Goal: Information Seeking & Learning: Understand process/instructions

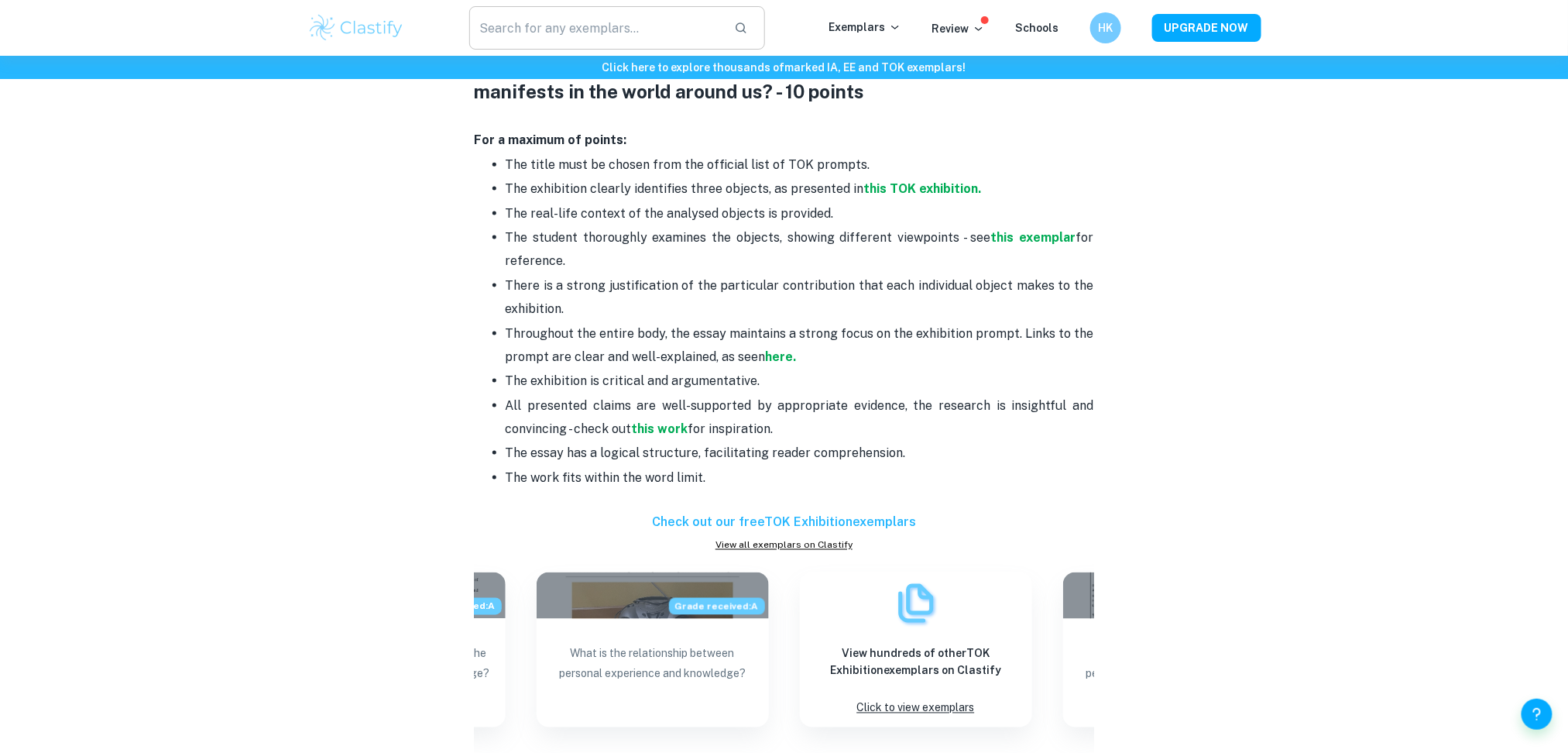
scroll to position [690, 0]
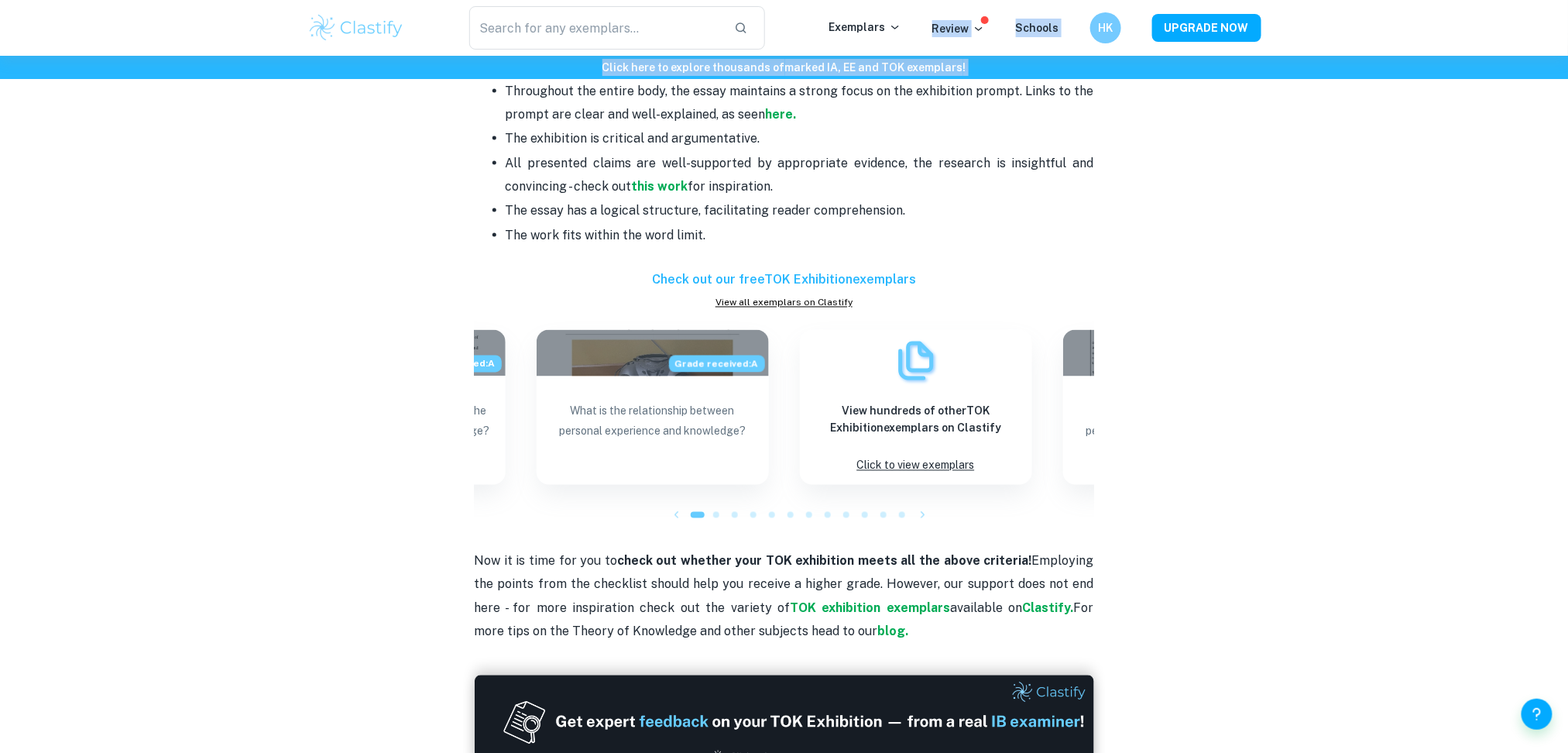
scroll to position [1030, 0]
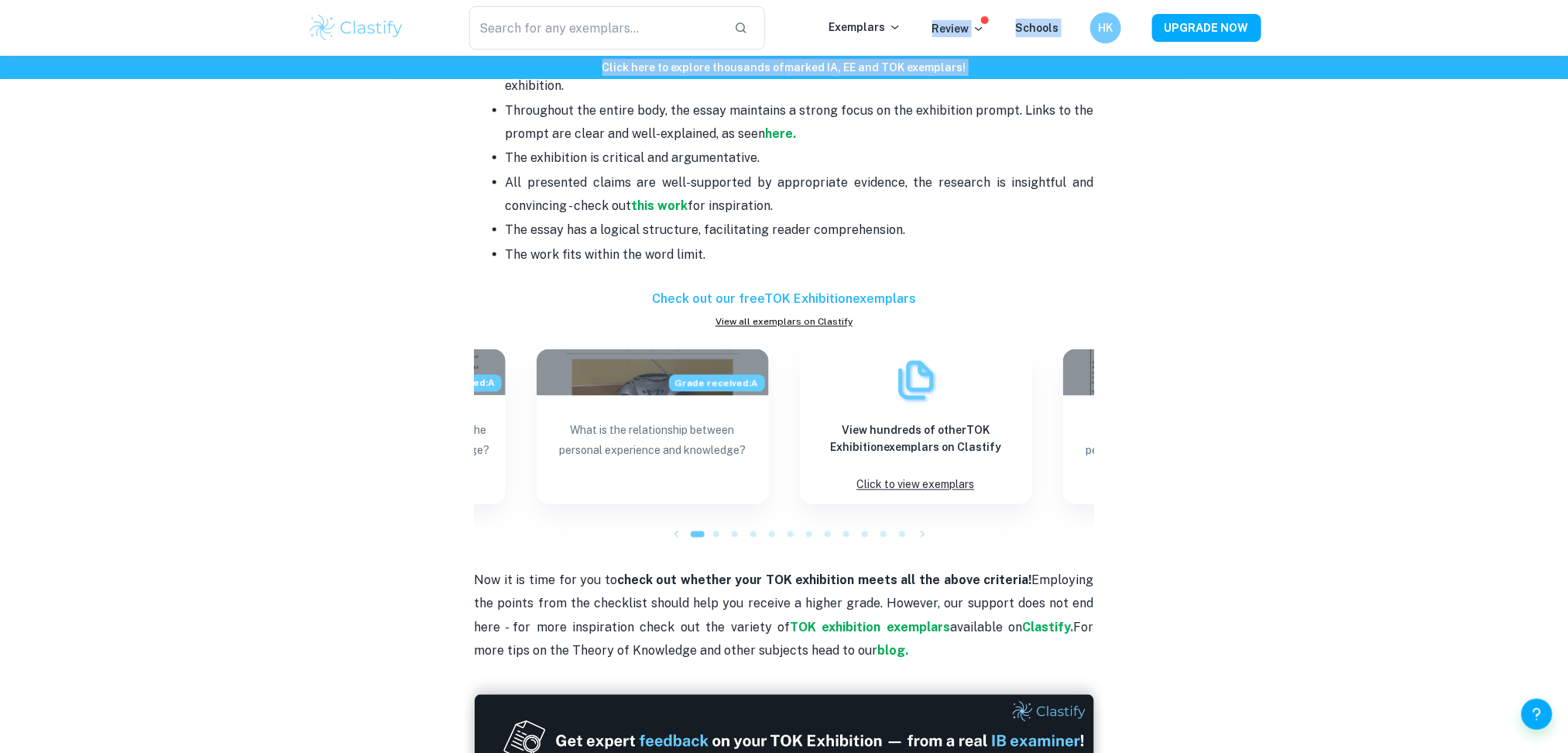
drag, startPoint x: 458, startPoint y: 350, endPoint x: 865, endPoint y: 264, distance: 416.0
click at [865, 264] on div "TOK exhibition criteria and checklist By Julia • May 10, 2024 Get feedback on y…" at bounding box center [784, 9] width 954 height 1840
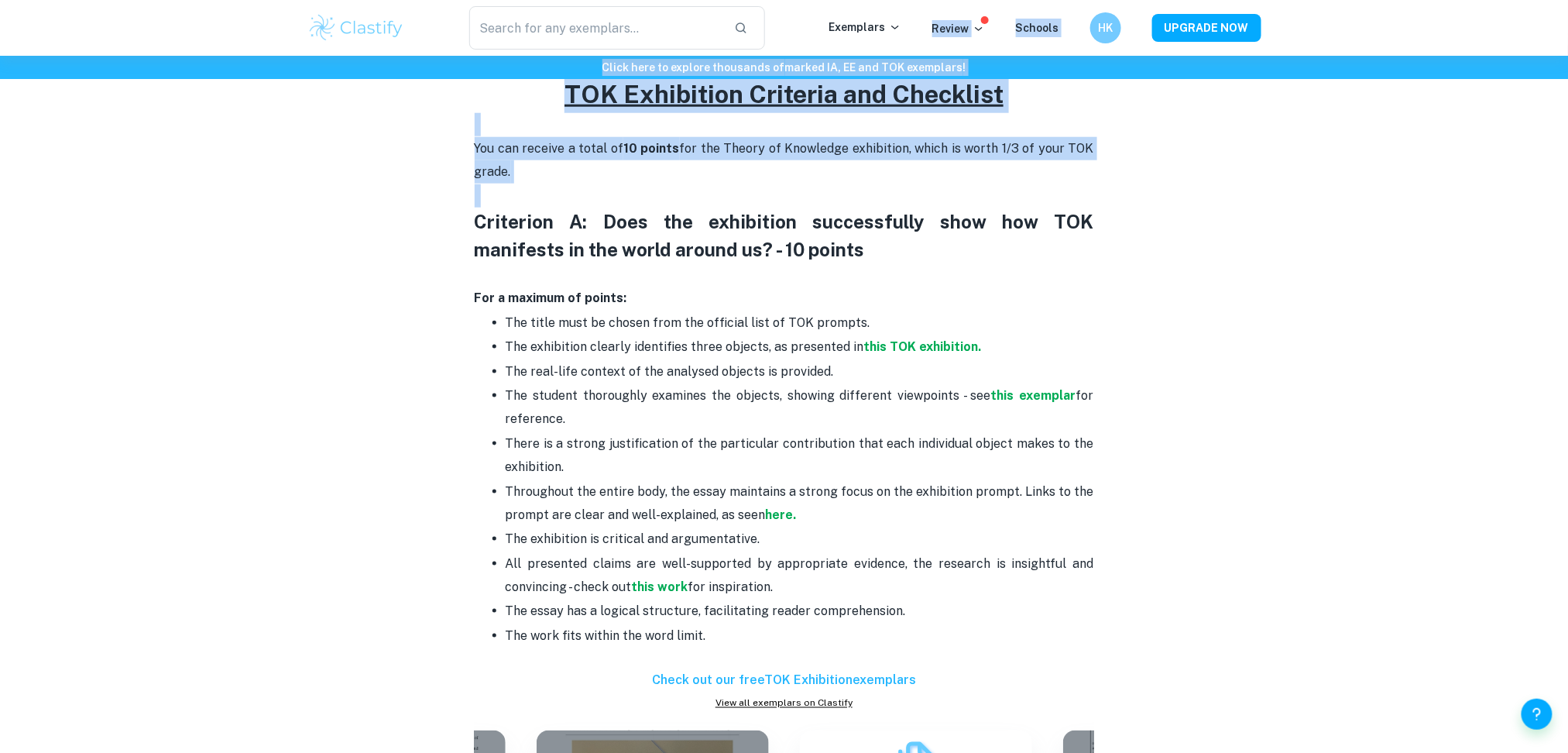
scroll to position [637, 0]
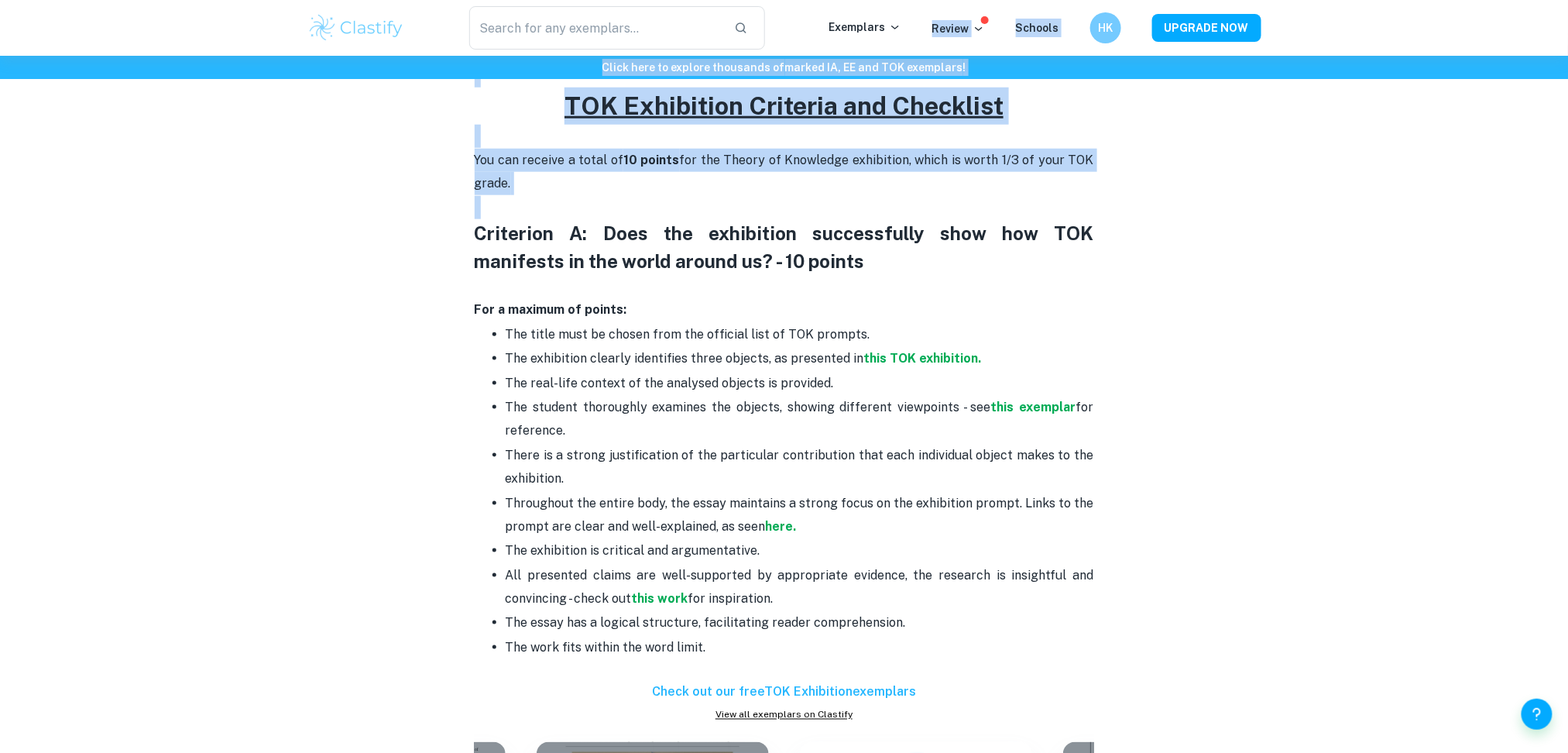
copy div "Criterion A: Does the exhibition successfully show how TOK manifests in the wor…"
click at [400, 398] on div "TOK exhibition criteria and checklist By Julia • May 10, 2024 Get feedback on y…" at bounding box center [784, 403] width 954 height 1840
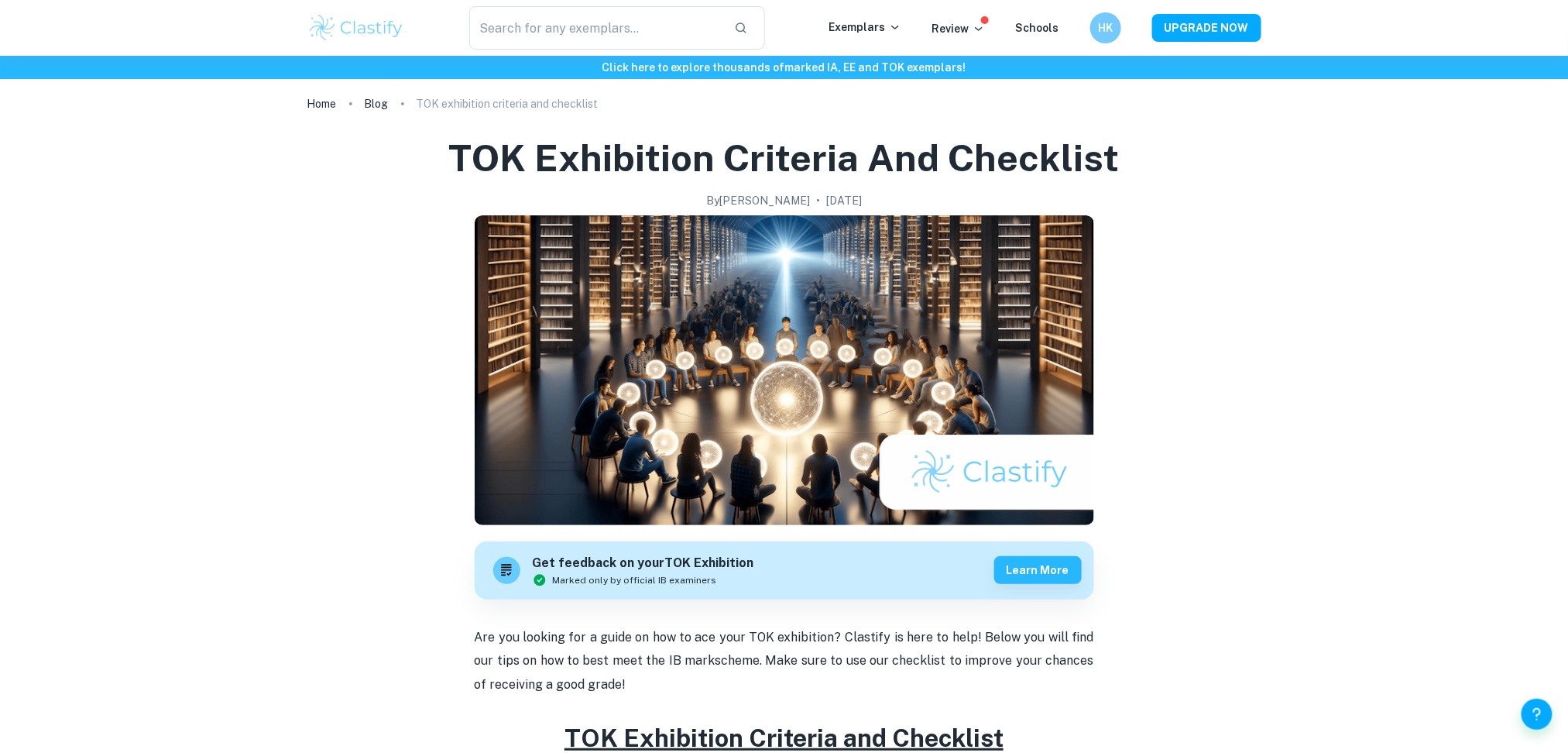
scroll to position [7, 0]
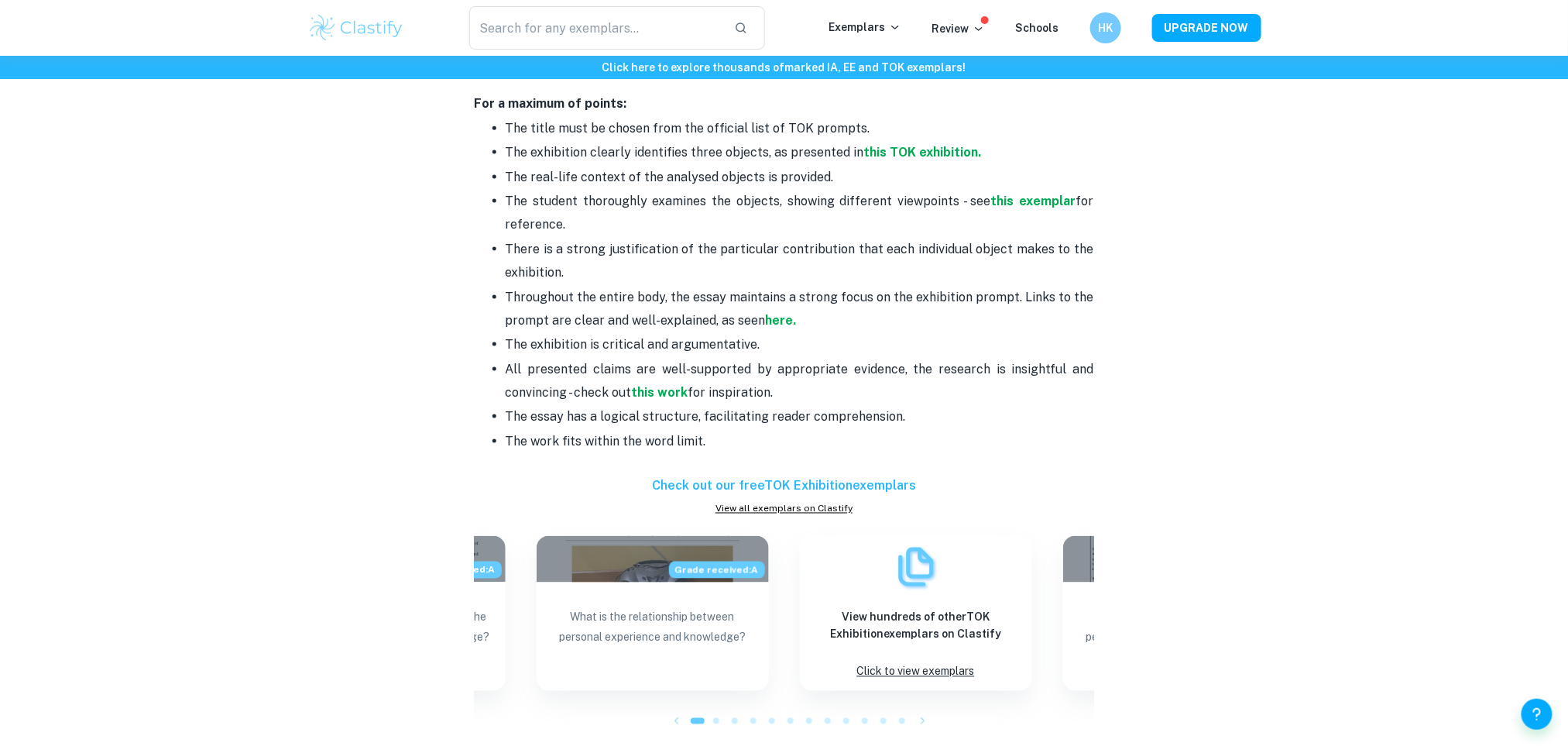
scroll to position [661, 0]
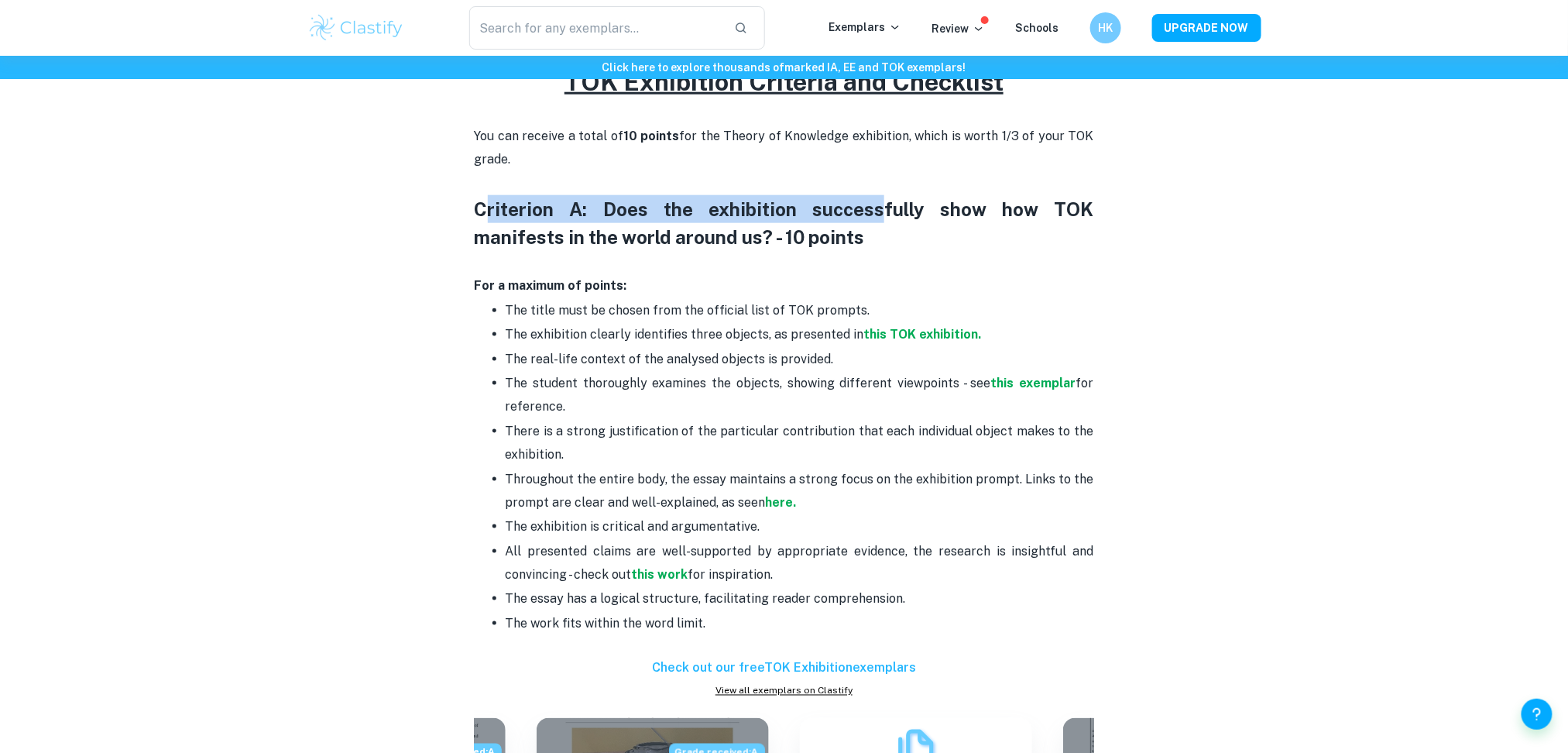
drag, startPoint x: 484, startPoint y: 397, endPoint x: 861, endPoint y: 627, distance: 441.6
click at [861, 627] on div "Are you looking for a guide on how to ace your TOK exhibition? Clastify is here…" at bounding box center [784, 501] width 620 height 1062
copy div "riterion A: Does the exhibition successfully show how TOK manifests in the worl…"
click at [1089, 261] on p at bounding box center [784, 262] width 620 height 23
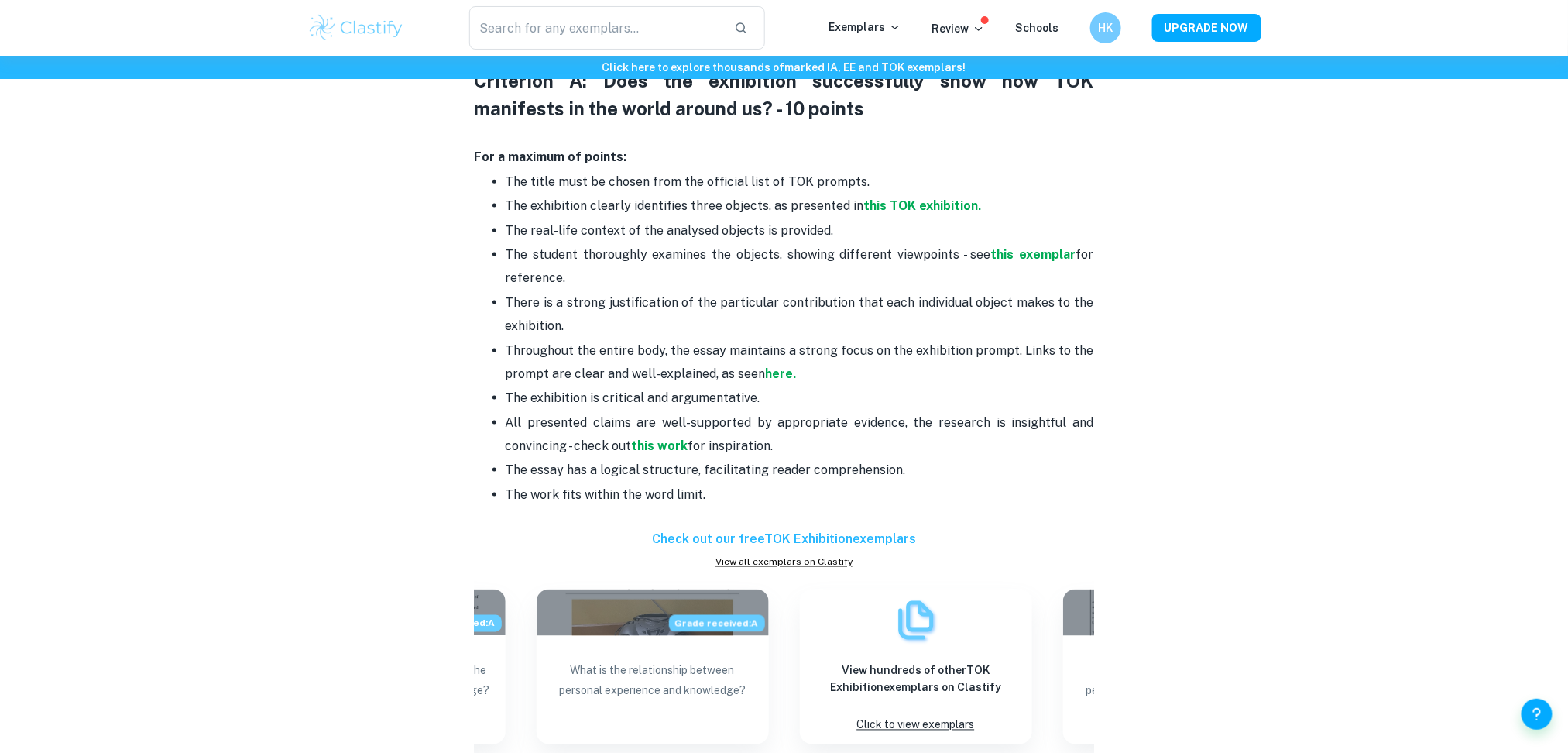
scroll to position [796, 0]
